Goal: Task Accomplishment & Management: Use online tool/utility

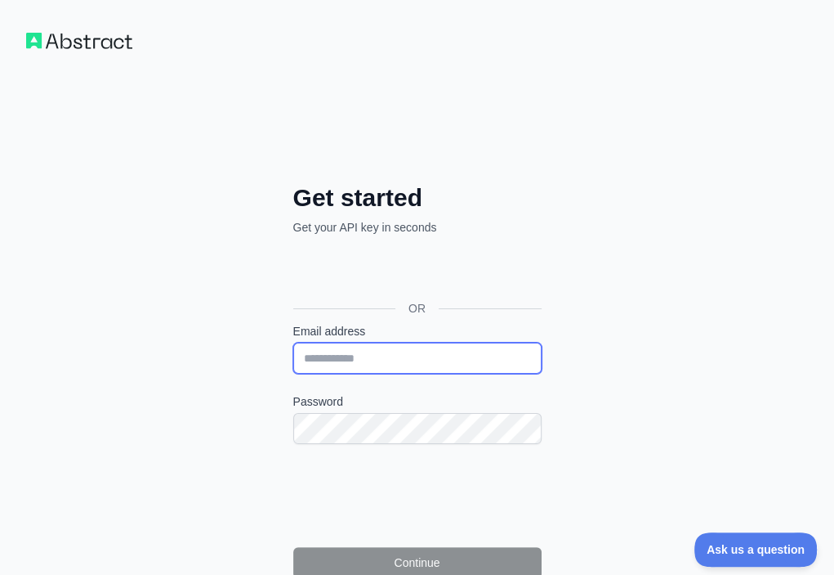
click at [293, 342] on input "Email address" at bounding box center [417, 357] width 248 height 31
paste input "**********"
type input "**********"
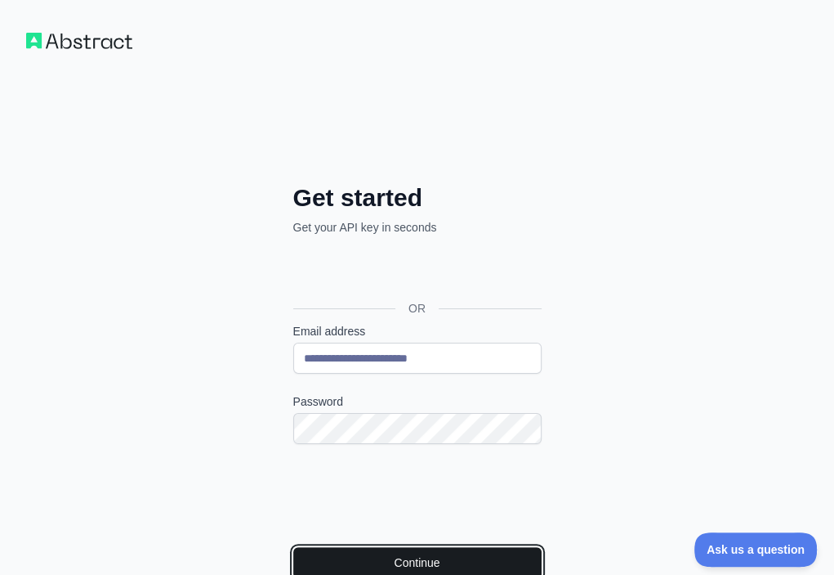
click at [293, 547] on button "Continue" at bounding box center [417, 562] width 248 height 31
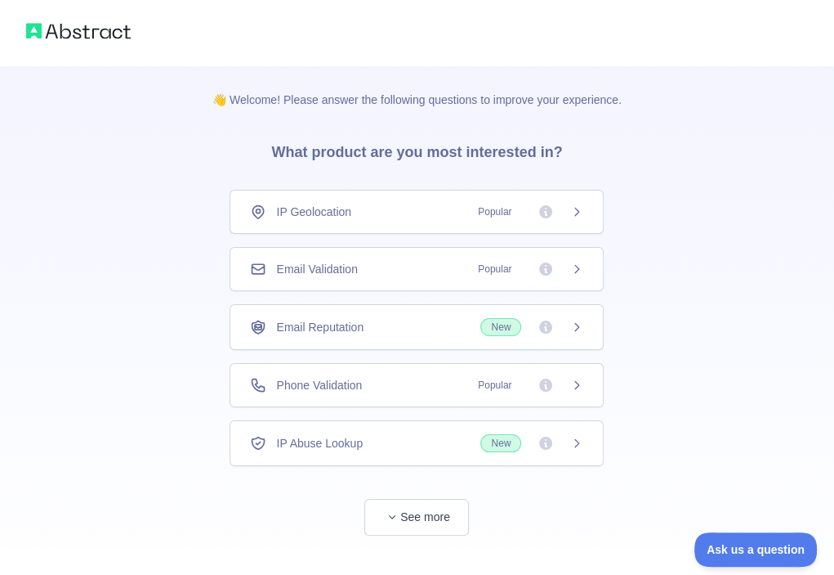
click at [382, 266] on div "Email Validation Popular" at bounding box center [416, 269] width 333 height 16
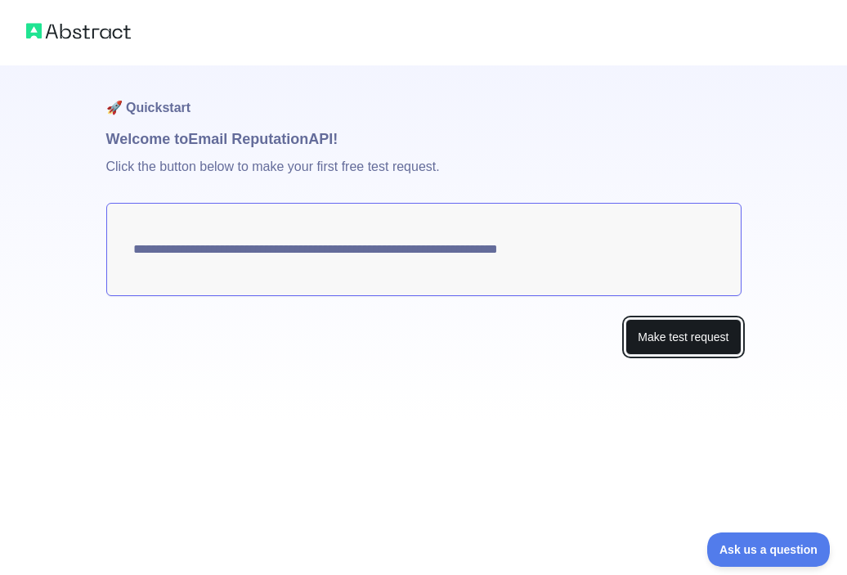
click at [664, 332] on button "Make test request" at bounding box center [682, 337] width 115 height 37
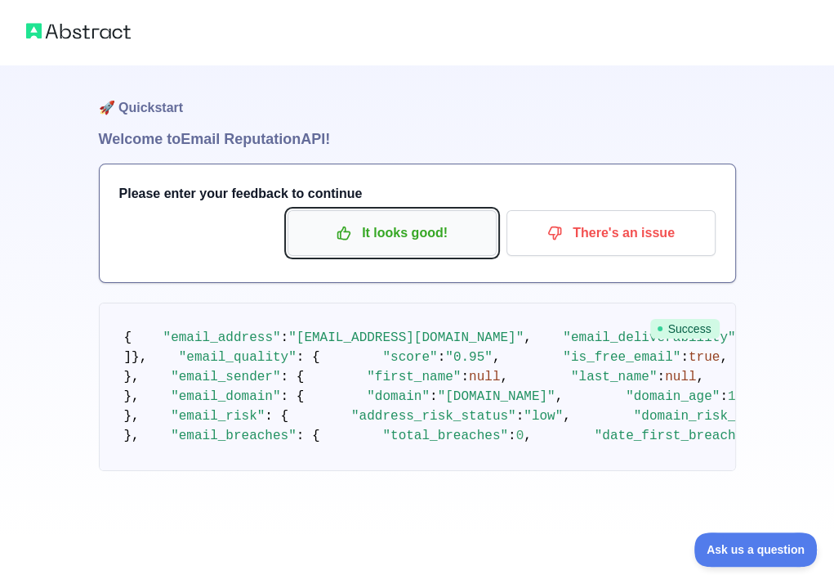
click at [384, 226] on p "It looks good!" at bounding box center [392, 233] width 185 height 28
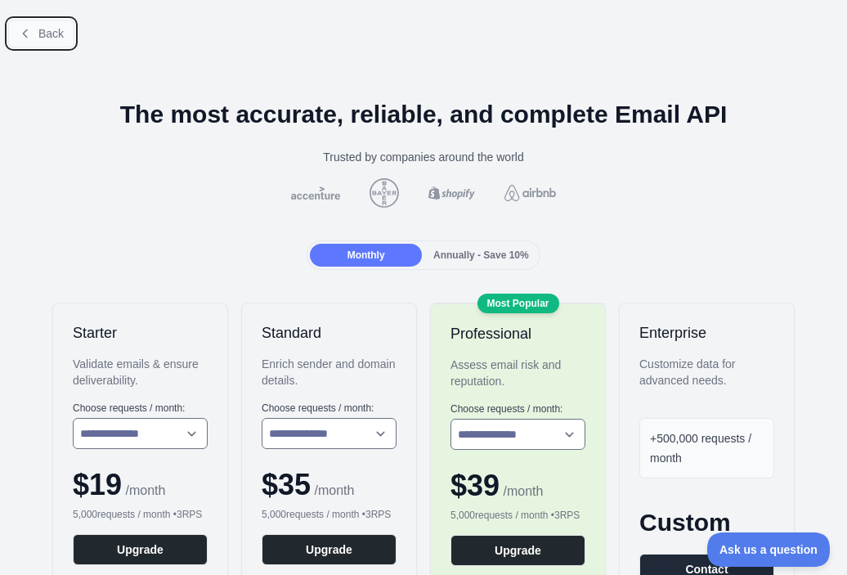
click at [51, 31] on span "Back" at bounding box center [50, 33] width 25 height 13
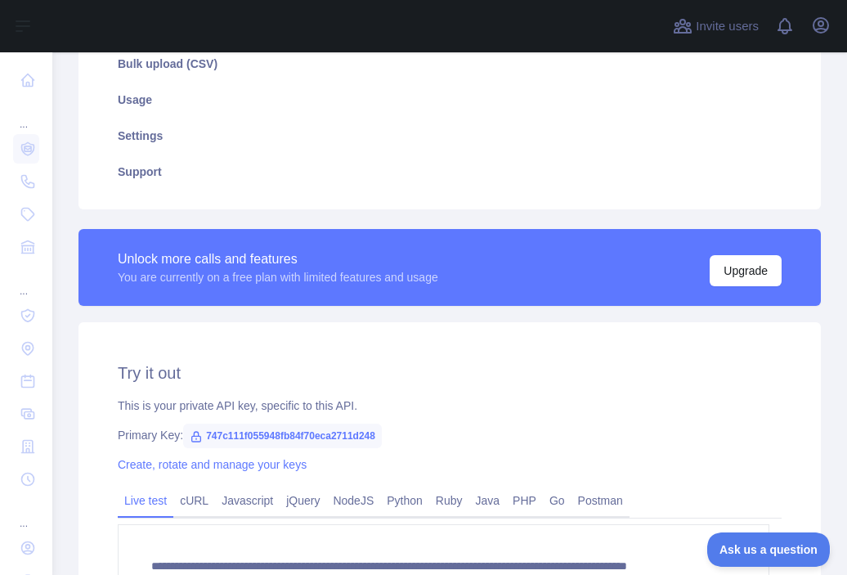
scroll to position [327, 0]
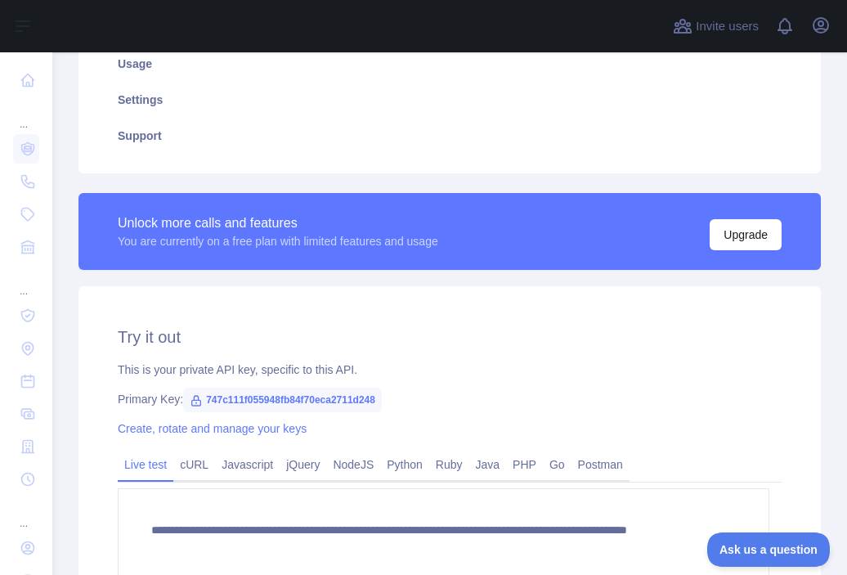
click at [369, 400] on span "747c111f055948fb84f70eca2711d248" at bounding box center [282, 399] width 199 height 25
copy span "747c111f055948fb84f70eca2711d248"
